Goal: Task Accomplishment & Management: Manage account settings

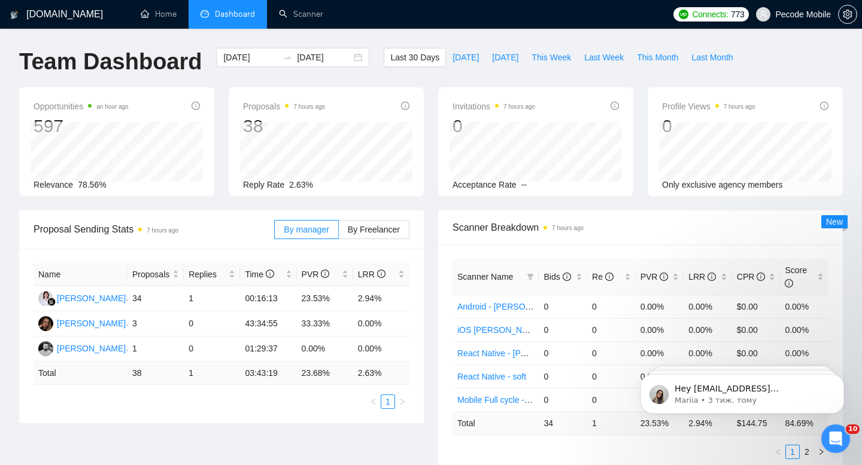
click at [826, 14] on span "Pecode Mobile" at bounding box center [803, 14] width 56 height 0
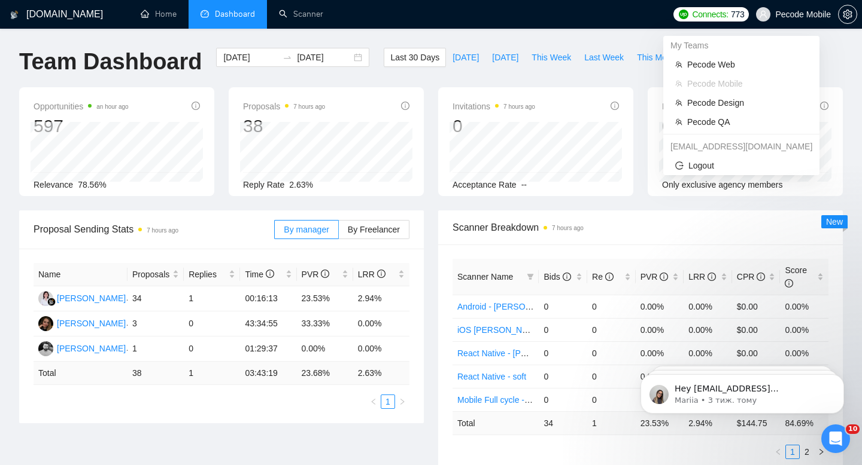
click at [741, 91] on li "Pecode Mobile" at bounding box center [741, 83] width 147 height 19
click at [741, 107] on span "Pecode Design" at bounding box center [747, 102] width 120 height 13
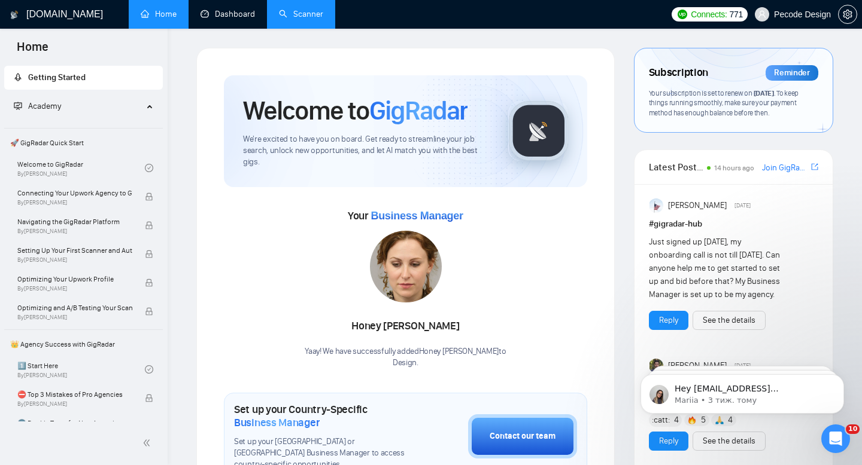
click at [282, 16] on link "Scanner" at bounding box center [301, 14] width 44 height 10
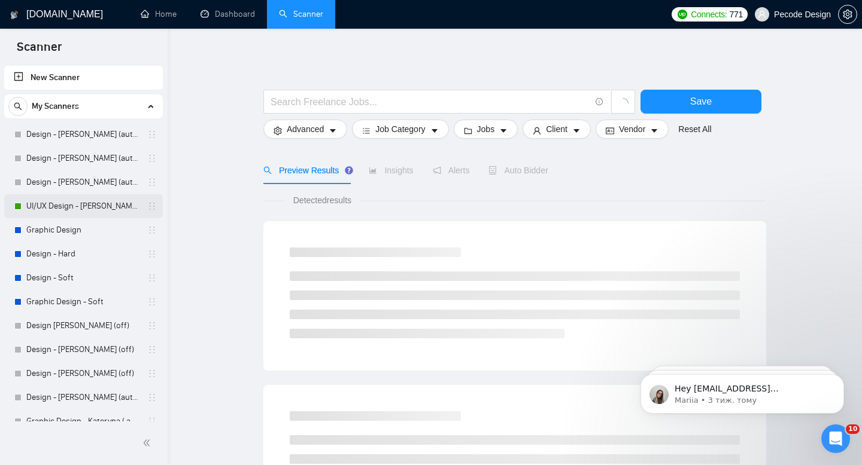
click at [64, 208] on link "UI/UX Design - [PERSON_NAME] (autobid off)" at bounding box center [83, 206] width 114 height 24
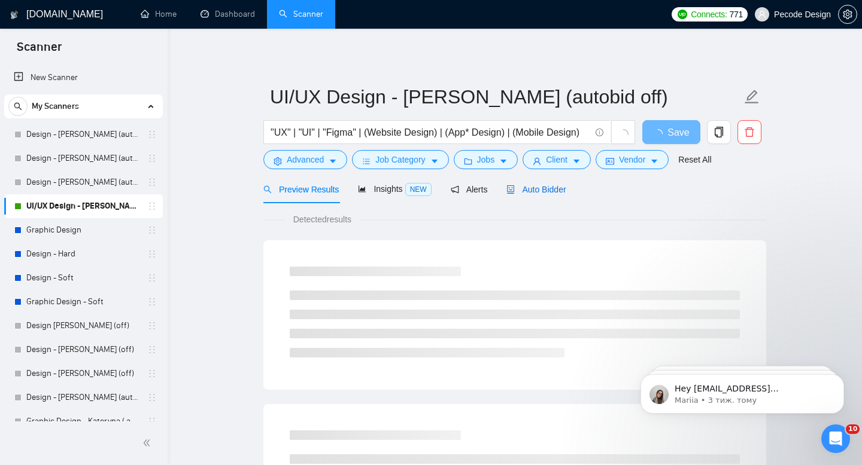
click at [553, 189] on span "Auto Bidder" at bounding box center [535, 190] width 59 height 10
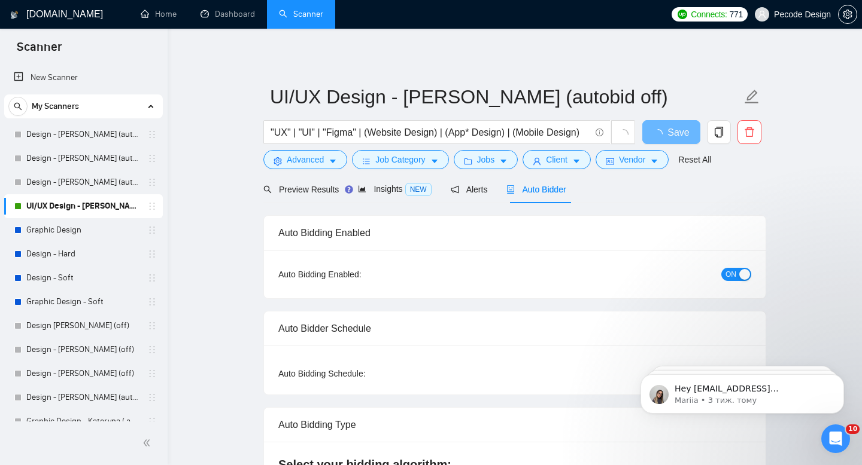
click at [733, 283] on div "ON" at bounding box center [672, 274] width 157 height 19
radio input "false"
radio input "true"
checkbox input "true"
click at [731, 269] on span "ON" at bounding box center [730, 274] width 11 height 13
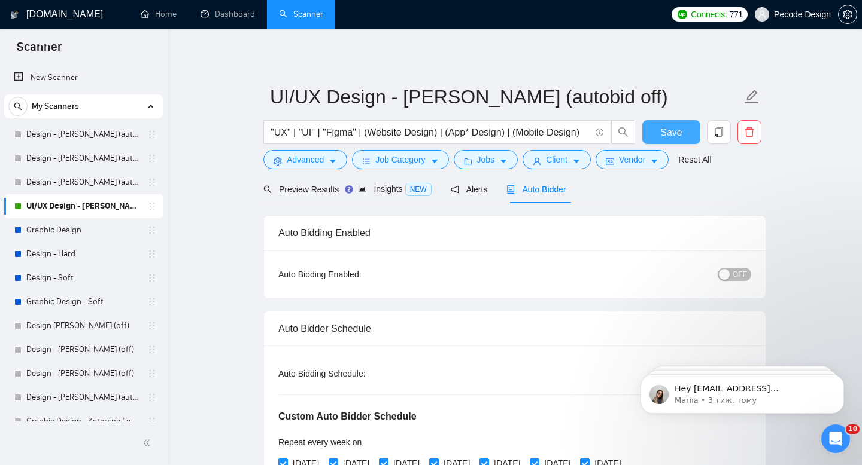
click at [665, 123] on button "Save" at bounding box center [671, 132] width 58 height 24
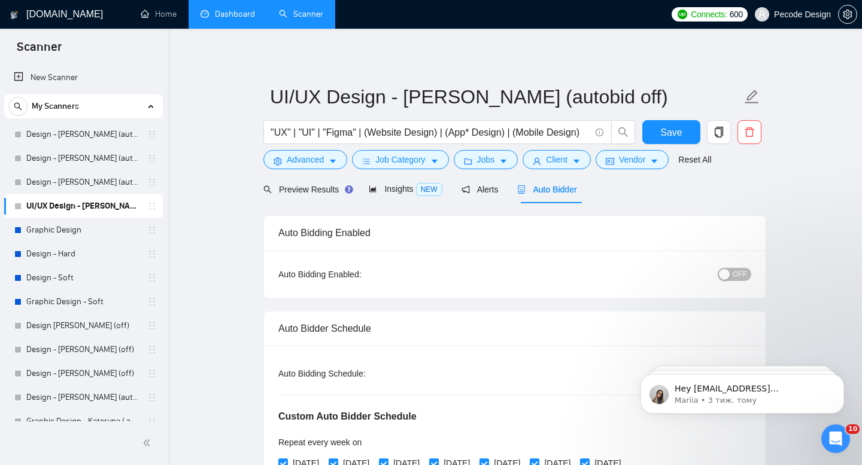
click at [252, 19] on link "Dashboard" at bounding box center [227, 14] width 54 height 10
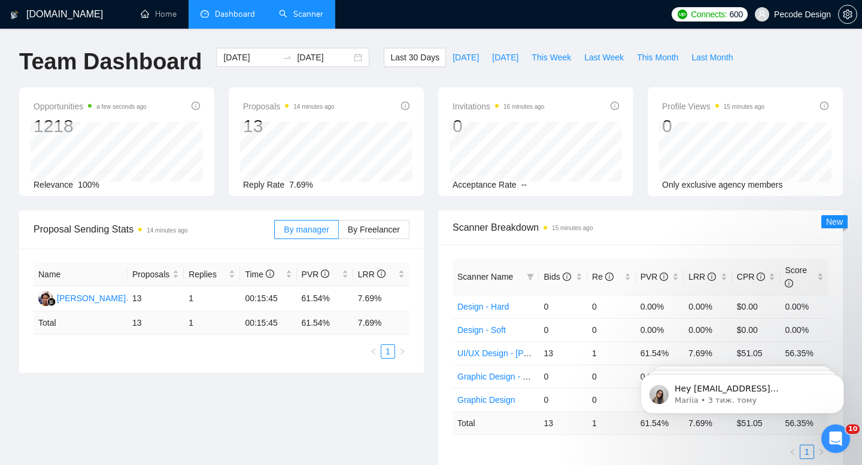
click at [293, 13] on link "Scanner" at bounding box center [301, 14] width 44 height 10
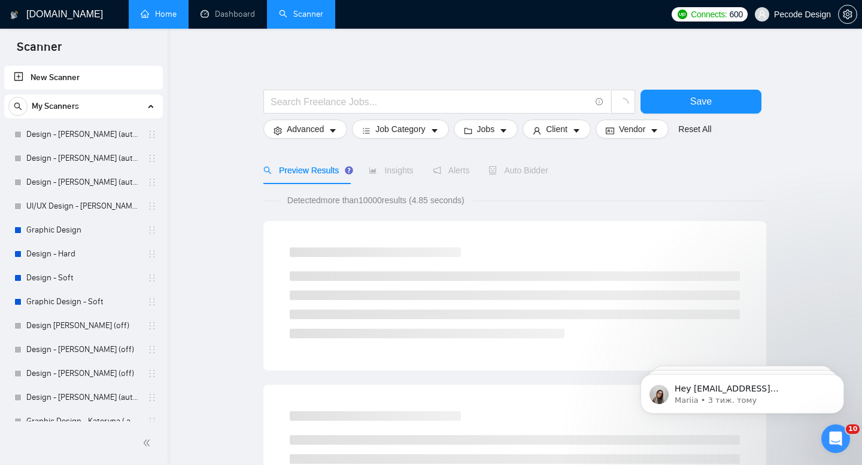
click at [177, 19] on link "Home" at bounding box center [159, 14] width 36 height 10
